Goal: Information Seeking & Learning: Understand process/instructions

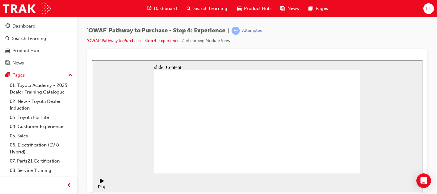
drag, startPoint x: 249, startPoint y: 114, endPoint x: 235, endPoint y: 113, distance: 14.6
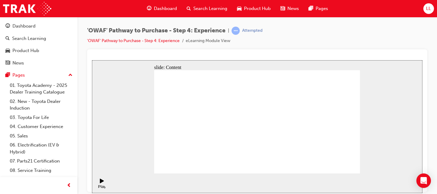
drag, startPoint x: 350, startPoint y: 163, endPoint x: 363, endPoint y: 156, distance: 14.7
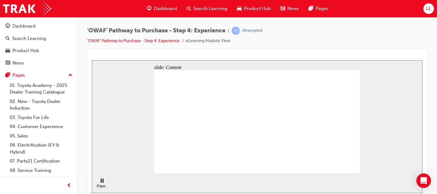
click at [312, 46] on div "'OWAF' Pathway to Purchase - Step 4: Experience | Attempted 'OWAF' Pathway to P…" at bounding box center [257, 38] width 340 height 23
